Goal: Task Accomplishment & Management: Manage account settings

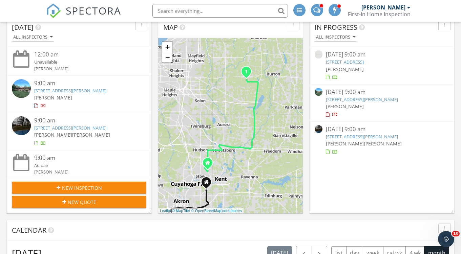
scroll to position [226, 0]
click at [318, 127] on img at bounding box center [319, 129] width 8 height 8
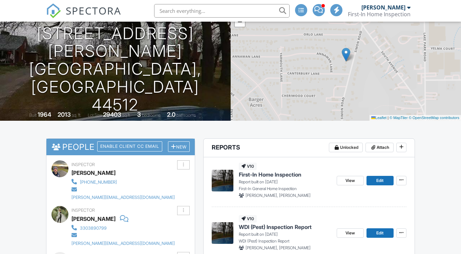
scroll to position [205, 0]
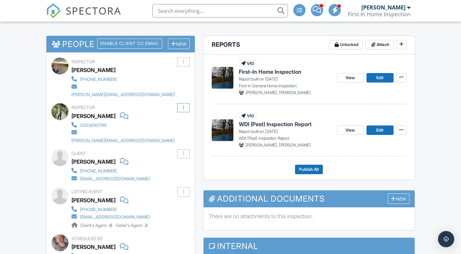
click at [183, 103] on div at bounding box center [183, 107] width 13 height 9
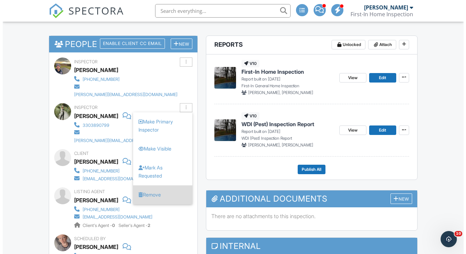
scroll to position [0, 0]
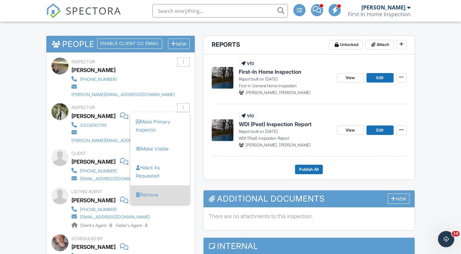
click at [161, 186] on li "Remove" at bounding box center [159, 195] width 59 height 19
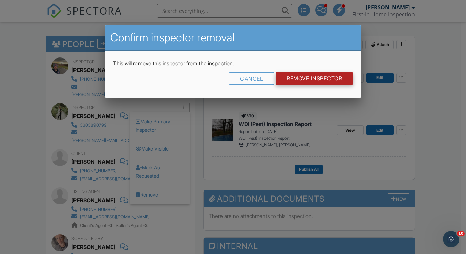
click at [312, 81] on input "Remove Inspector" at bounding box center [314, 78] width 77 height 12
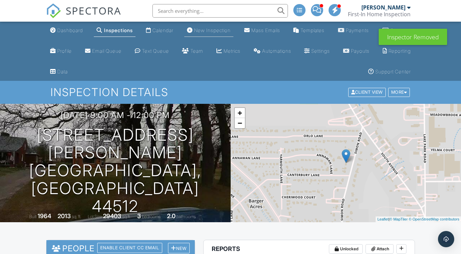
click at [210, 27] on div "New Inspection" at bounding box center [212, 30] width 37 height 6
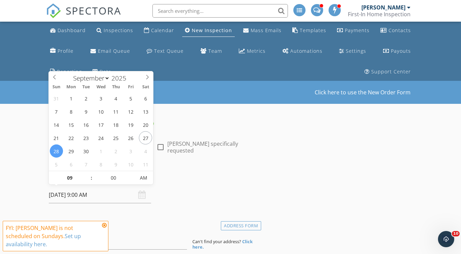
click at [87, 198] on input "09/28/2025 9:00 AM" at bounding box center [100, 195] width 102 height 17
type input "09/30/2025 9:00 AM"
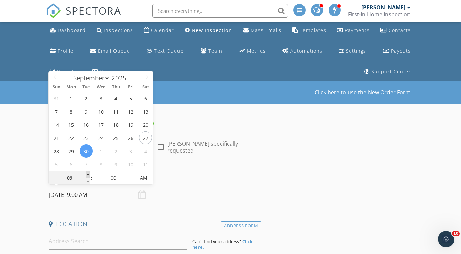
type input "10"
type input "09/30/2025 10:00 AM"
click at [88, 175] on span at bounding box center [88, 174] width 5 height 7
type input "11"
type input "09/30/2025 11:00 AM"
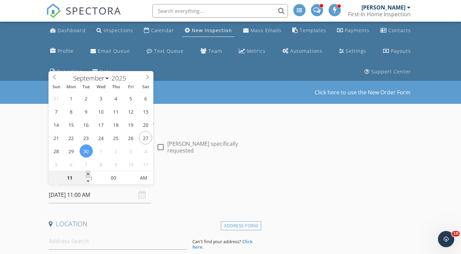
click at [88, 175] on span at bounding box center [88, 174] width 5 height 7
type input "12"
type input "09/30/2025 12:00 PM"
click at [88, 175] on span at bounding box center [88, 174] width 5 height 7
type input "01"
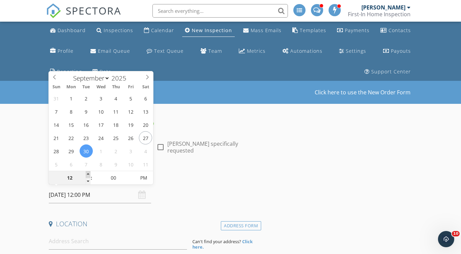
type input "09/30/2025 1:00 PM"
click at [88, 175] on span at bounding box center [88, 174] width 5 height 7
type input "02"
type input "09/30/2025 2:00 PM"
click at [88, 175] on span at bounding box center [88, 174] width 5 height 7
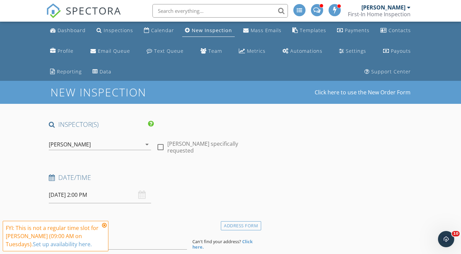
click at [58, 139] on div "[PERSON_NAME]" at bounding box center [95, 144] width 93 height 11
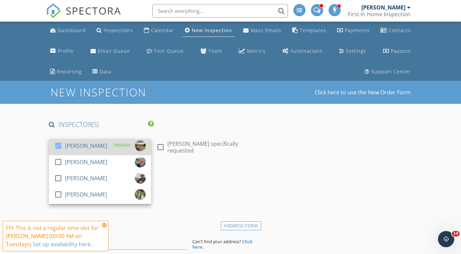
click at [59, 143] on div at bounding box center [58, 146] width 12 height 12
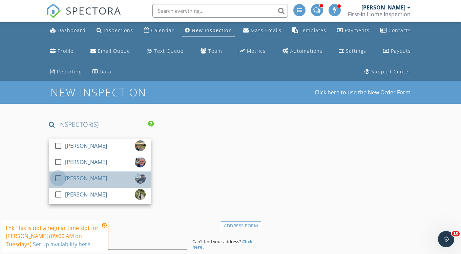
click at [62, 176] on div at bounding box center [58, 179] width 12 height 12
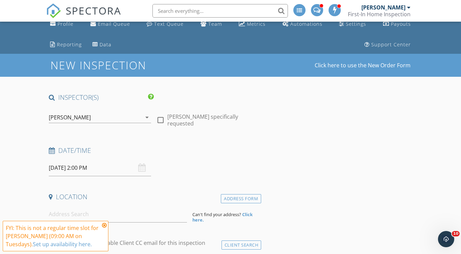
scroll to position [32, 0]
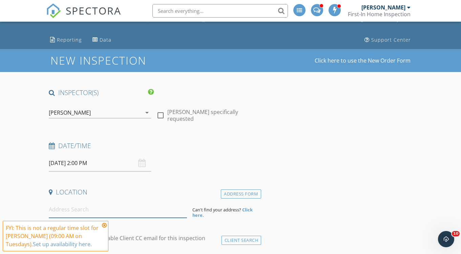
click at [80, 211] on input at bounding box center [118, 209] width 138 height 17
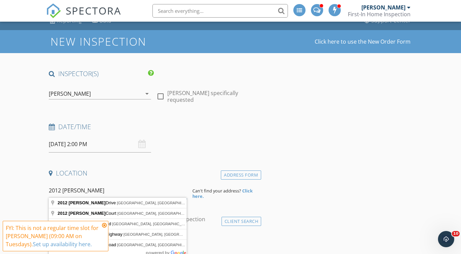
scroll to position [52, 0]
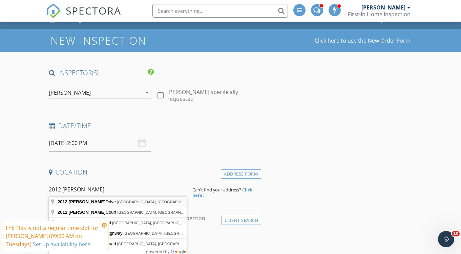
type input "2012 Denton Drive, Cleveland Heights, OH, USA"
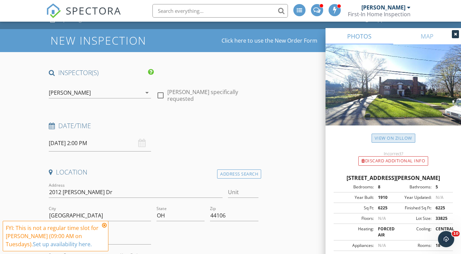
click at [385, 136] on link "View on Zillow" at bounding box center [393, 138] width 44 height 9
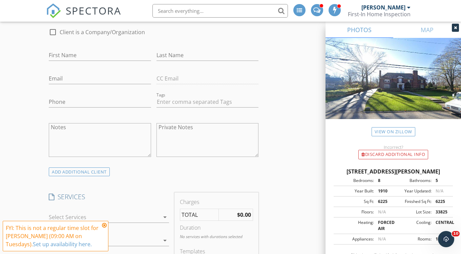
scroll to position [400, 0]
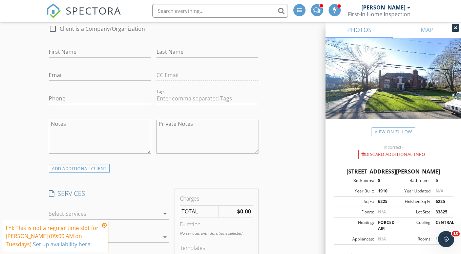
click at [131, 209] on div at bounding box center [104, 214] width 110 height 11
click at [131, 210] on div "Residential Inspection" at bounding box center [114, 217] width 97 height 14
checkbox input "true"
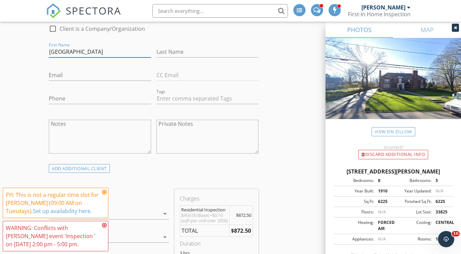
type input "[GEOGRAPHIC_DATA]"
type input "Sill"
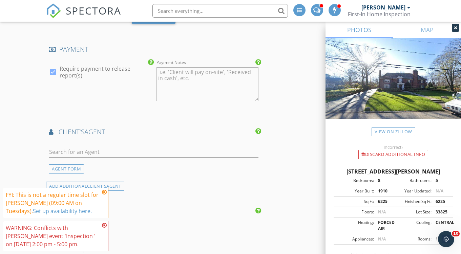
scroll to position [749, 0]
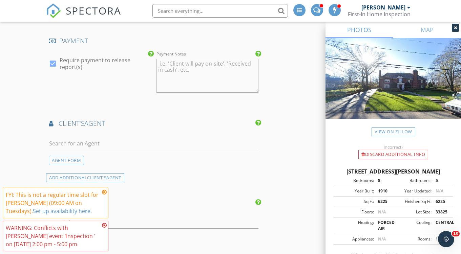
type input "[EMAIL_ADDRESS][PERSON_NAME][DOMAIN_NAME]"
click at [138, 145] on input "text" at bounding box center [154, 143] width 210 height 11
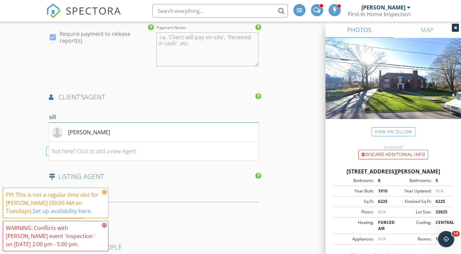
scroll to position [777, 0]
type input "sill"
click at [98, 135] on div "Elizabeth Sill" at bounding box center [89, 131] width 42 height 8
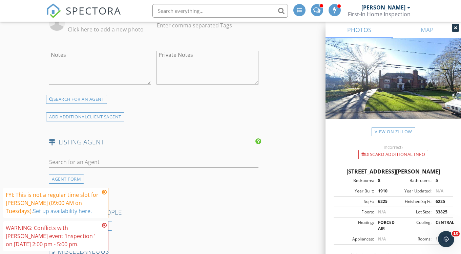
scroll to position [941, 0]
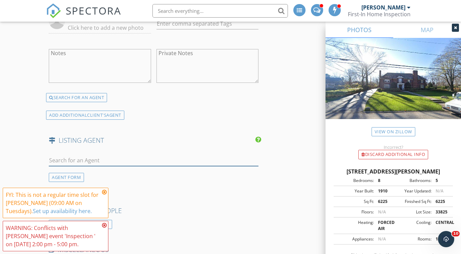
click at [196, 163] on input "text" at bounding box center [154, 160] width 210 height 11
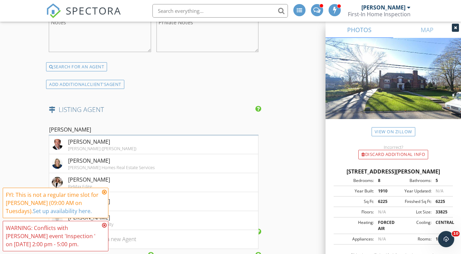
scroll to position [977, 0]
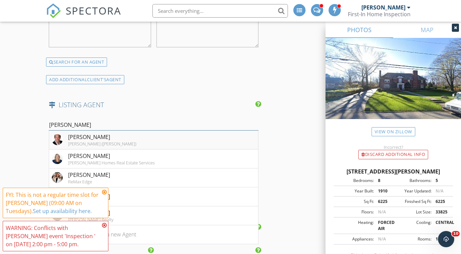
type input "Kaufman"
click at [115, 141] on div "Adam Kaufman" at bounding box center [102, 137] width 68 height 8
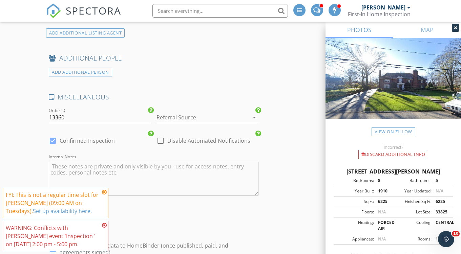
scroll to position [1233, 0]
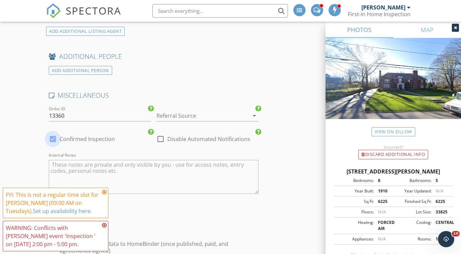
click at [55, 141] on div at bounding box center [53, 139] width 12 height 12
checkbox input "false"
checkbox input "true"
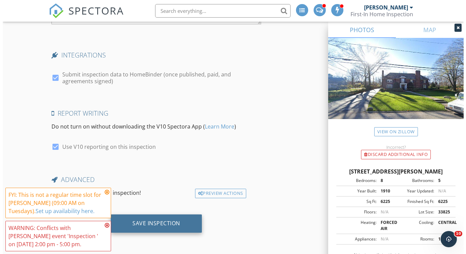
scroll to position [1403, 0]
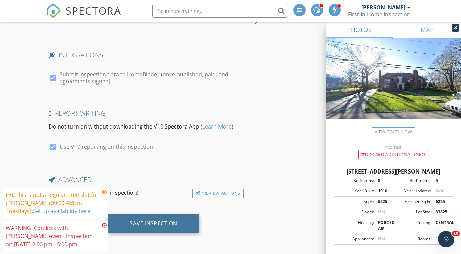
click at [158, 221] on div "Save Inspection" at bounding box center [154, 223] width 48 height 7
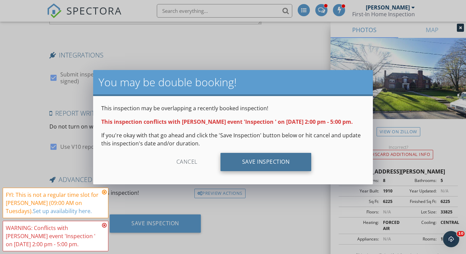
click at [255, 158] on div "Save Inspection" at bounding box center [265, 162] width 91 height 18
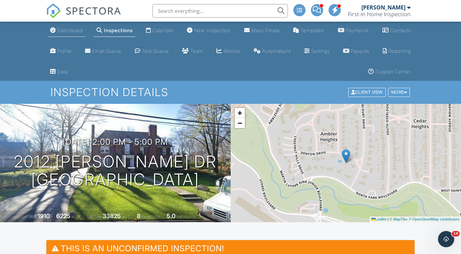
click at [73, 33] on div "Dashboard" at bounding box center [70, 30] width 26 height 6
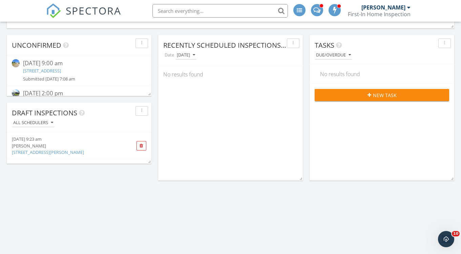
click at [21, 63] on div at bounding box center [17, 63] width 11 height 9
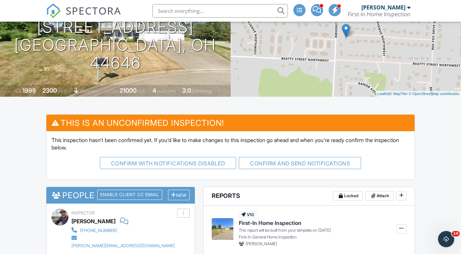
scroll to position [127, 0]
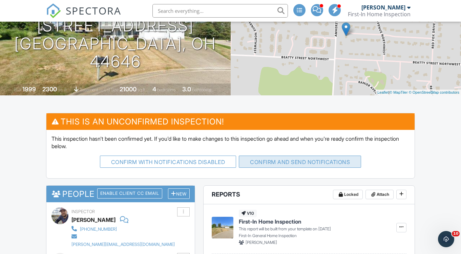
click at [268, 163] on button "Confirm and send notifications" at bounding box center [300, 162] width 122 height 12
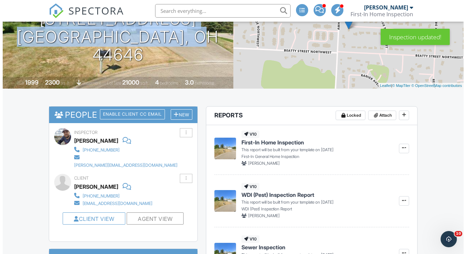
scroll to position [132, 0]
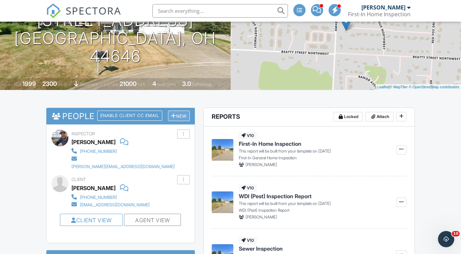
click at [188, 117] on div "New" at bounding box center [179, 116] width 22 height 10
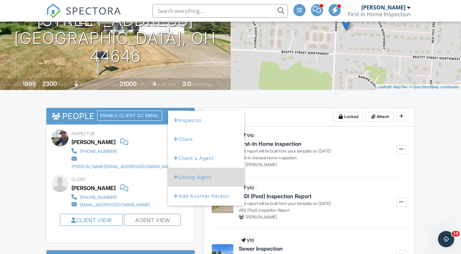
click at [188, 174] on li "Listing Agent" at bounding box center [206, 177] width 76 height 19
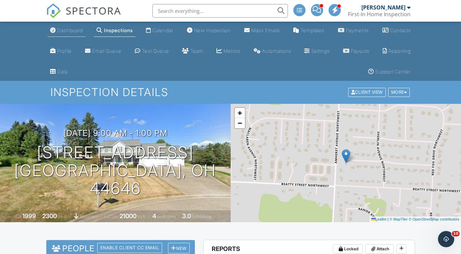
click at [62, 28] on div "Dashboard" at bounding box center [70, 30] width 26 height 6
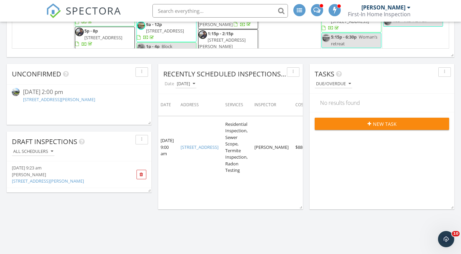
scroll to position [720, 0]
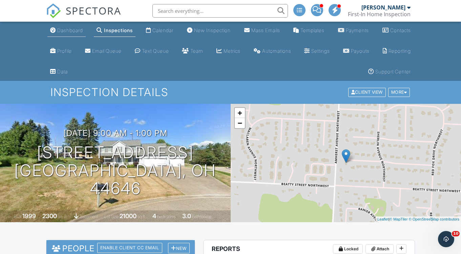
click at [67, 24] on li "Dashboard" at bounding box center [66, 31] width 41 height 18
click at [66, 30] on div "Dashboard" at bounding box center [70, 30] width 26 height 6
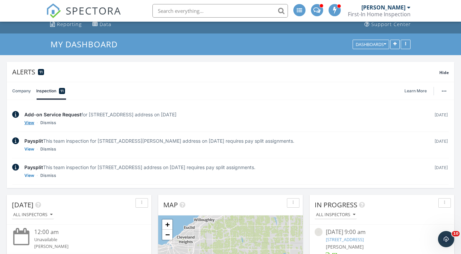
click at [30, 121] on link "View" at bounding box center [29, 123] width 10 height 7
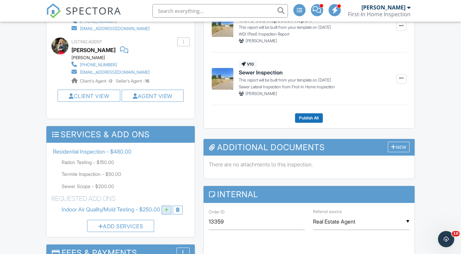
click at [169, 206] on div at bounding box center [167, 210] width 10 height 9
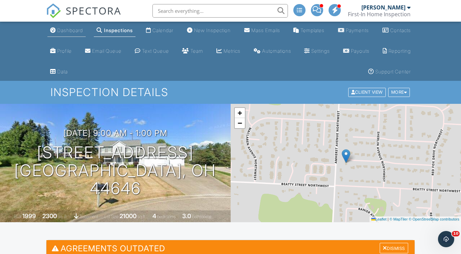
click at [70, 30] on div "Dashboard" at bounding box center [70, 30] width 26 height 6
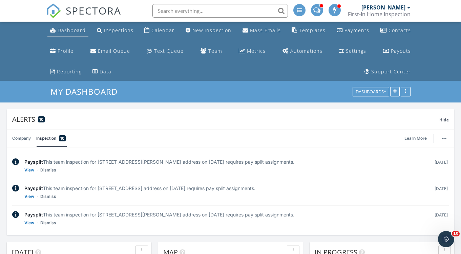
click at [66, 30] on div "Dashboard" at bounding box center [72, 30] width 28 height 6
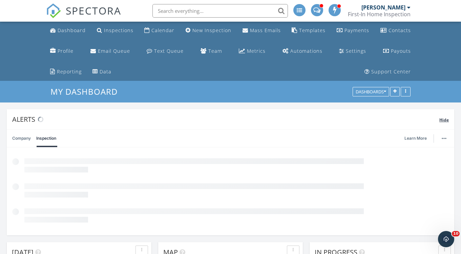
click at [443, 119] on span "Hide" at bounding box center [443, 120] width 9 height 6
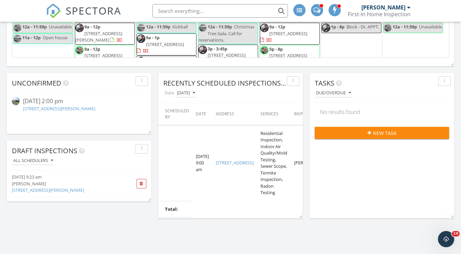
scroll to position [605, 0]
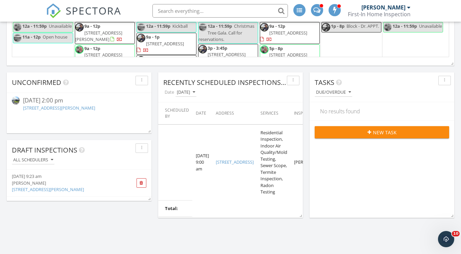
click at [13, 97] on img at bounding box center [16, 101] width 8 height 8
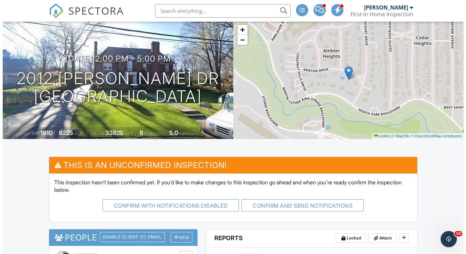
scroll to position [86, 0]
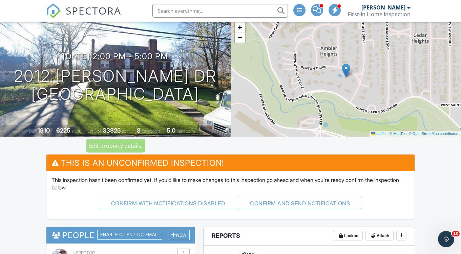
click at [102, 129] on div "Lot Size 33825 sq.ft." at bounding box center [109, 131] width 44 height 5
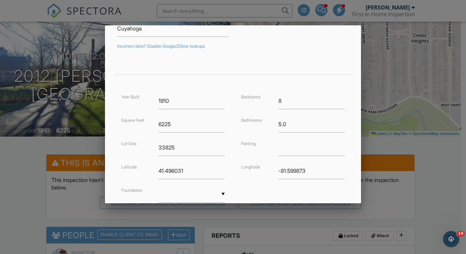
scroll to position [116, 0]
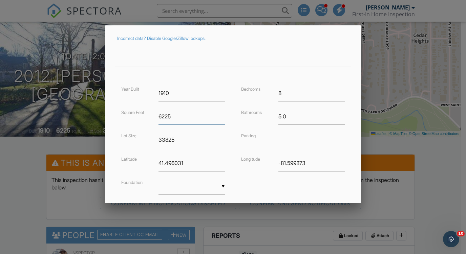
drag, startPoint x: 189, startPoint y: 118, endPoint x: 119, endPoint y: 109, distance: 70.3
click at [119, 109] on div "Square Feet 6225" at bounding box center [173, 116] width 112 height 17
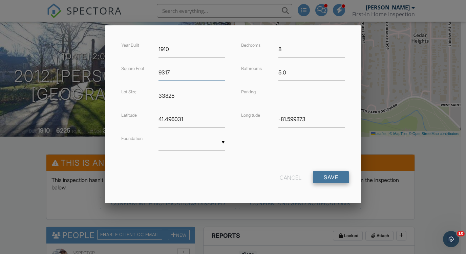
scroll to position [160, 0]
type input "9317"
click at [330, 181] on input "Save" at bounding box center [331, 178] width 36 height 12
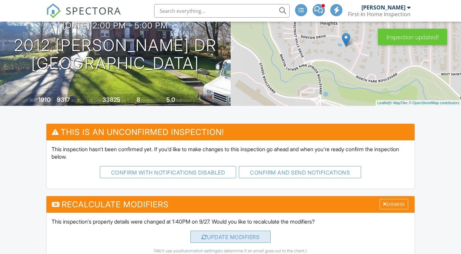
scroll to position [149, 0]
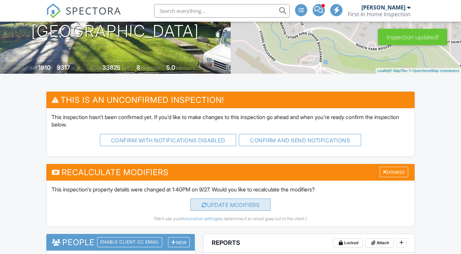
click at [237, 201] on div "UPDATE Modifiers" at bounding box center [230, 205] width 81 height 12
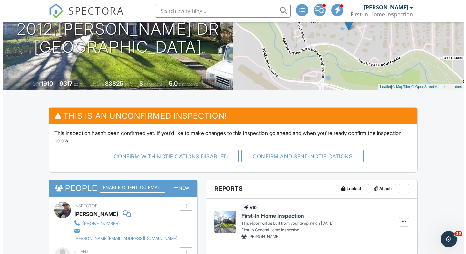
scroll to position [70, 0]
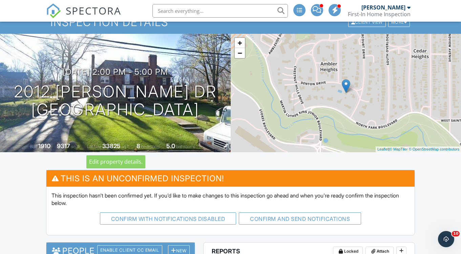
click at [67, 146] on div "9317" at bounding box center [63, 146] width 13 height 7
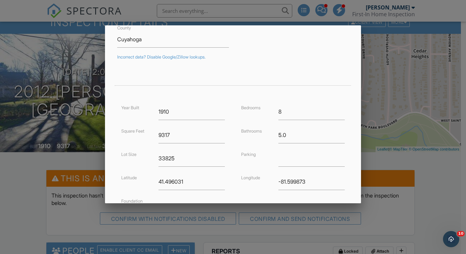
scroll to position [105, 0]
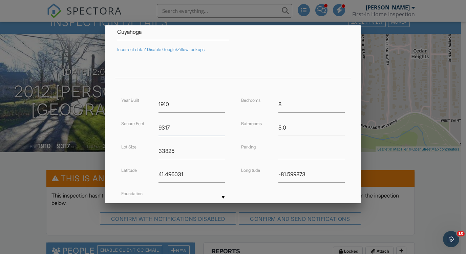
drag, startPoint x: 178, startPoint y: 124, endPoint x: 130, endPoint y: 124, distance: 48.4
click at [130, 124] on div "Square Feet 9317" at bounding box center [173, 128] width 112 height 17
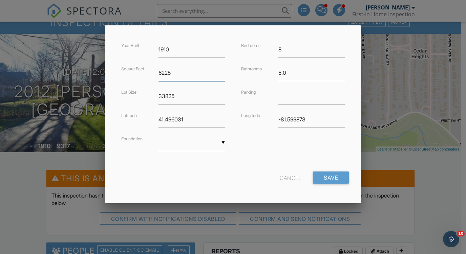
scroll to position [160, 0]
type input "6225"
click at [333, 174] on input "Save" at bounding box center [331, 178] width 36 height 12
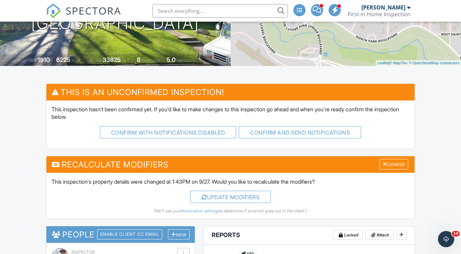
scroll to position [157, 0]
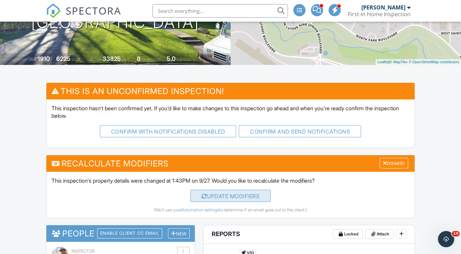
click at [234, 198] on div "UPDATE Modifiers" at bounding box center [230, 196] width 81 height 12
